Goal: Task Accomplishment & Management: Complete application form

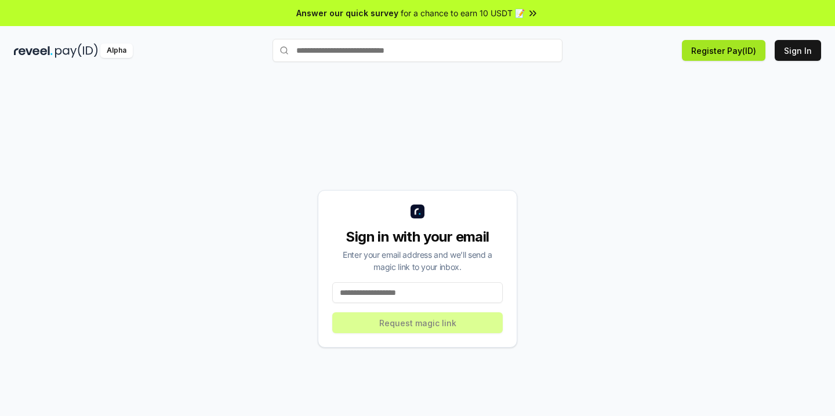
click at [735, 56] on button "Register Pay(ID)" at bounding box center [723, 50] width 83 height 21
click at [417, 295] on input at bounding box center [417, 292] width 170 height 21
click at [720, 46] on button "Register Pay(ID)" at bounding box center [723, 50] width 83 height 21
click at [383, 292] on input "**" at bounding box center [417, 292] width 170 height 21
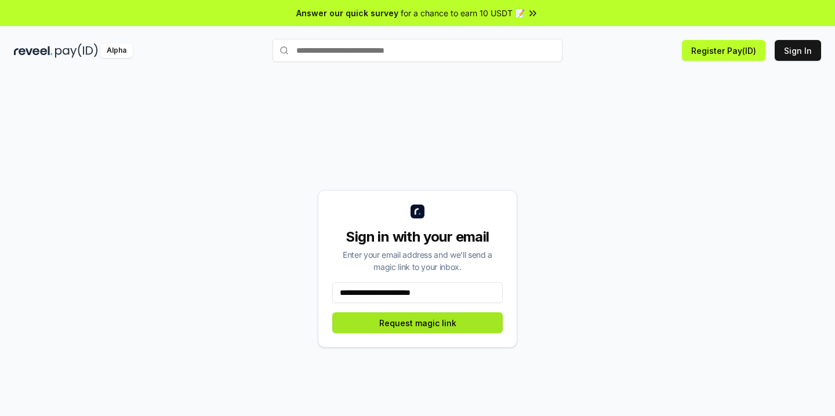
type input "**********"
click at [368, 328] on button "Request magic link" at bounding box center [417, 323] width 170 height 21
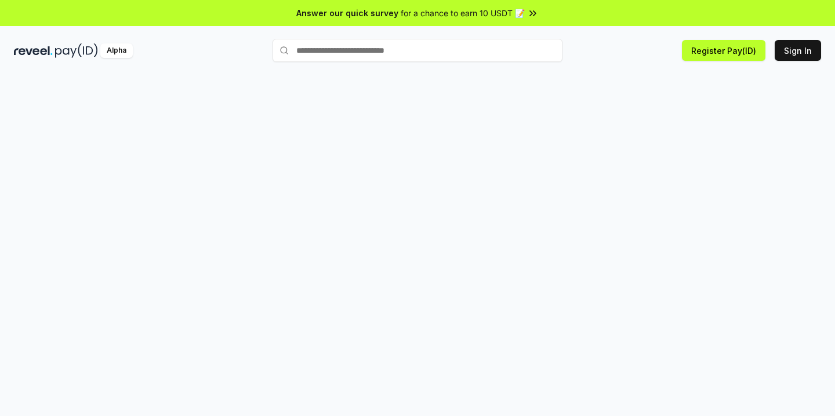
drag, startPoint x: 0, startPoint y: 0, endPoint x: 630, endPoint y: 245, distance: 676.3
click at [626, 251] on div at bounding box center [417, 258] width 835 height 384
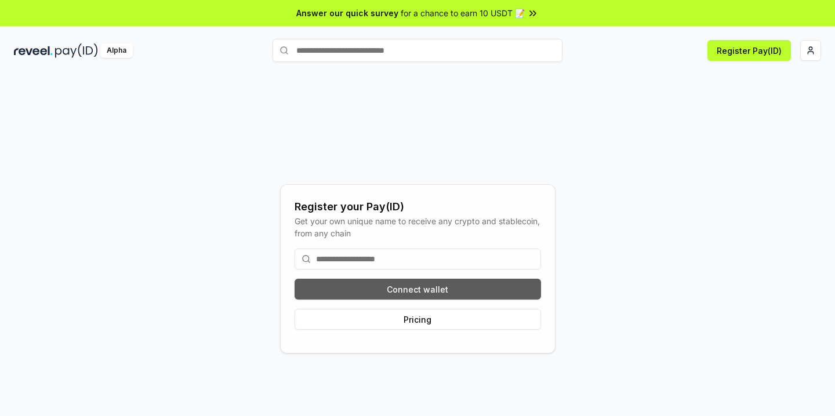
click at [472, 297] on button "Connect wallet" at bounding box center [418, 289] width 246 height 21
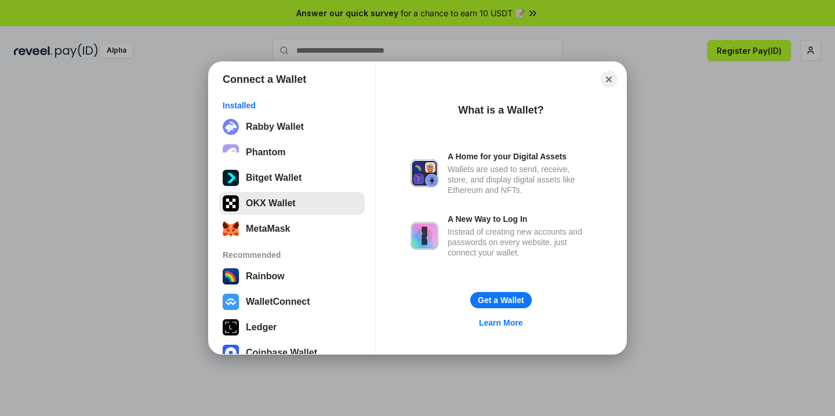
click at [275, 203] on button "OKX Wallet" at bounding box center [292, 203] width 146 height 23
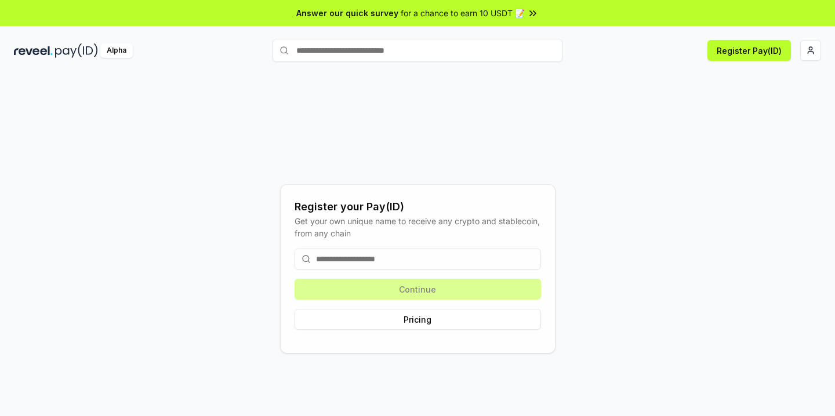
click at [351, 260] on input at bounding box center [418, 259] width 246 height 21
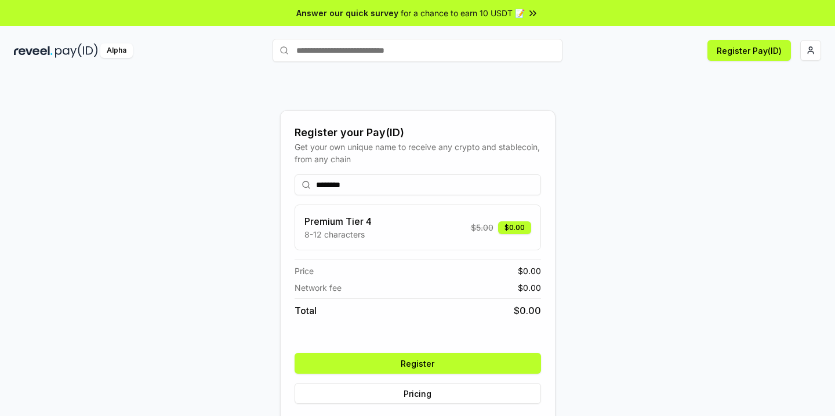
type input "********"
click at [388, 361] on button "Register" at bounding box center [418, 363] width 246 height 21
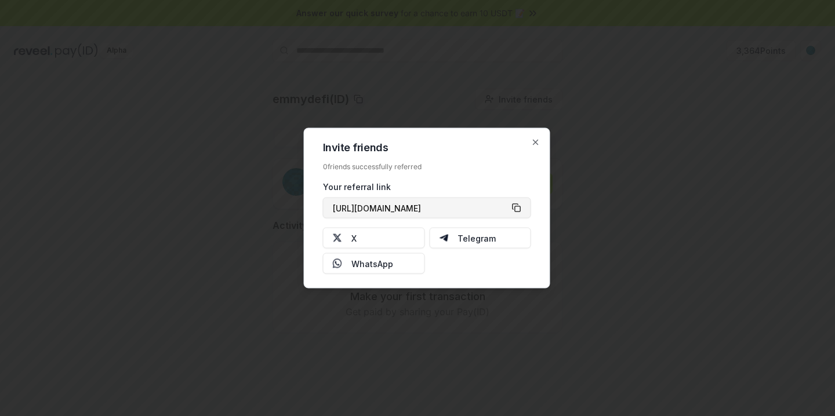
click at [514, 211] on button "[URL][DOMAIN_NAME]" at bounding box center [427, 208] width 208 height 21
click at [516, 206] on button "https://reveel.id/refer/emmydefi" at bounding box center [427, 208] width 208 height 21
click at [538, 142] on icon "button" at bounding box center [535, 142] width 9 height 9
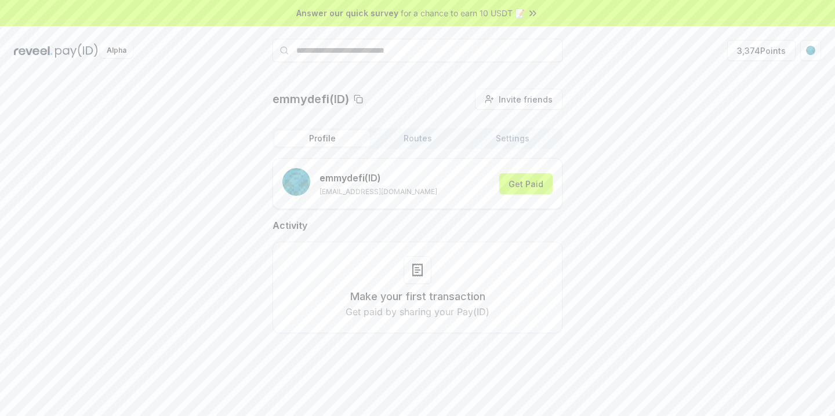
click at [694, 79] on div "emmydefi(ID) Invite friends Invite Profile Routes Settings emmydefi (ID) emmanu…" at bounding box center [417, 258] width 835 height 384
